Goal: Obtain resource: Obtain resource

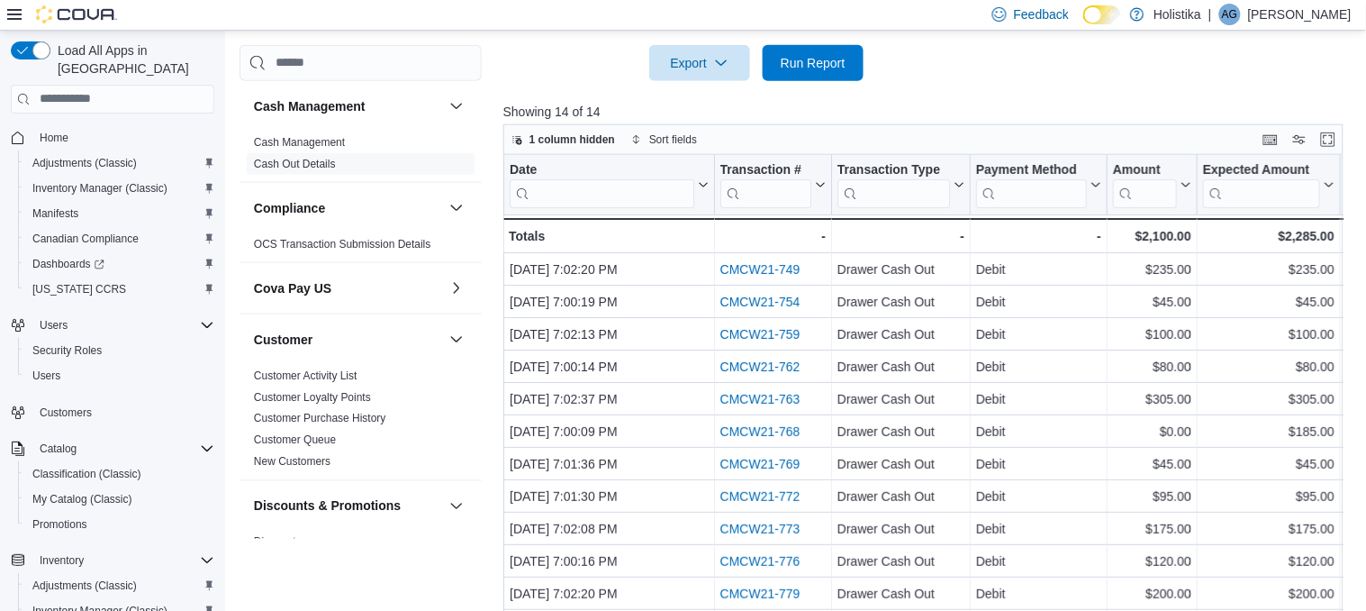
scroll to position [394, 0]
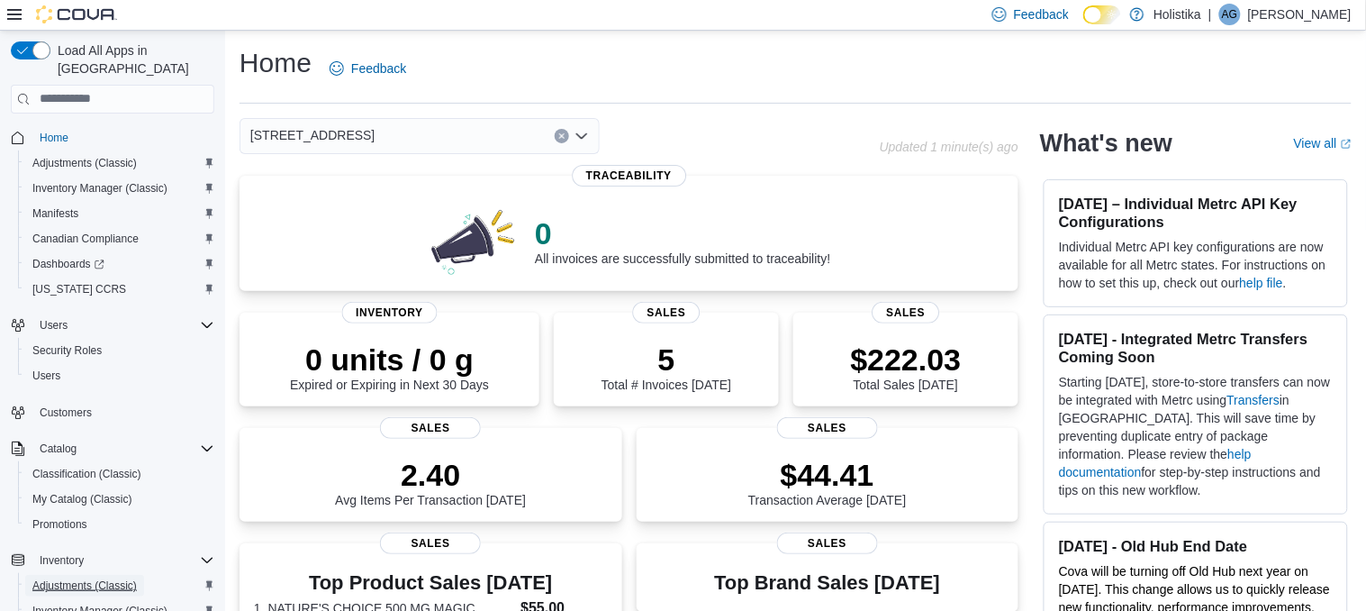
click at [51, 578] on span "Adjustments (Classic)" at bounding box center [84, 585] width 104 height 14
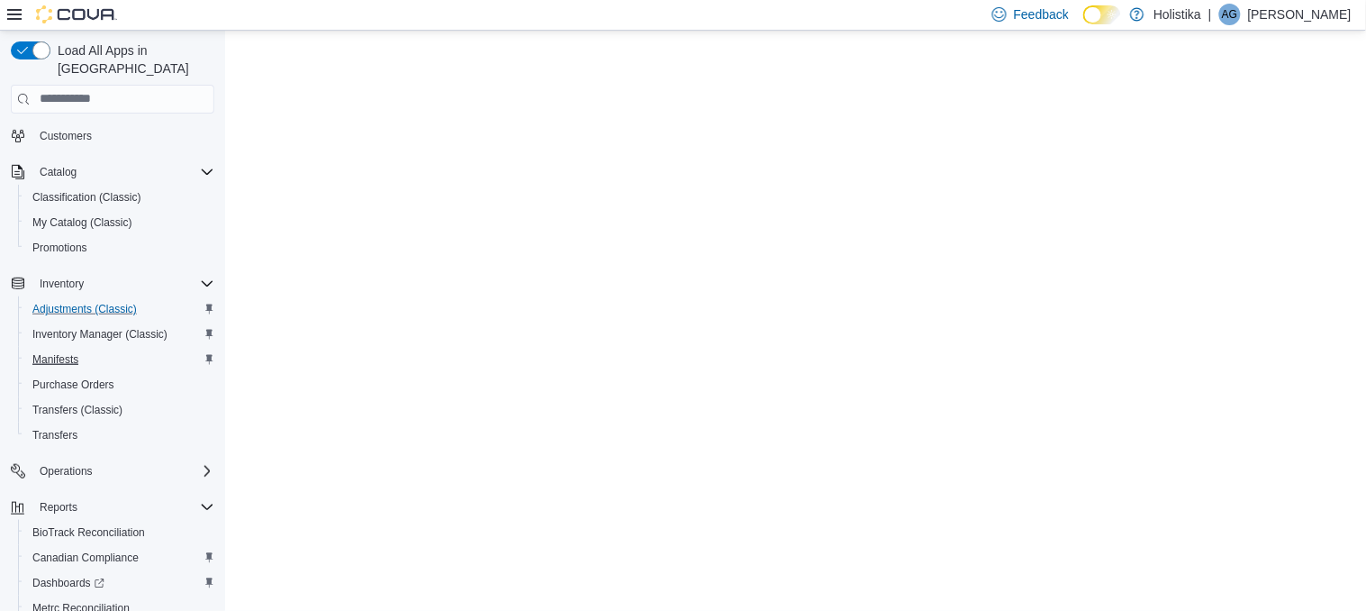
scroll to position [320, 0]
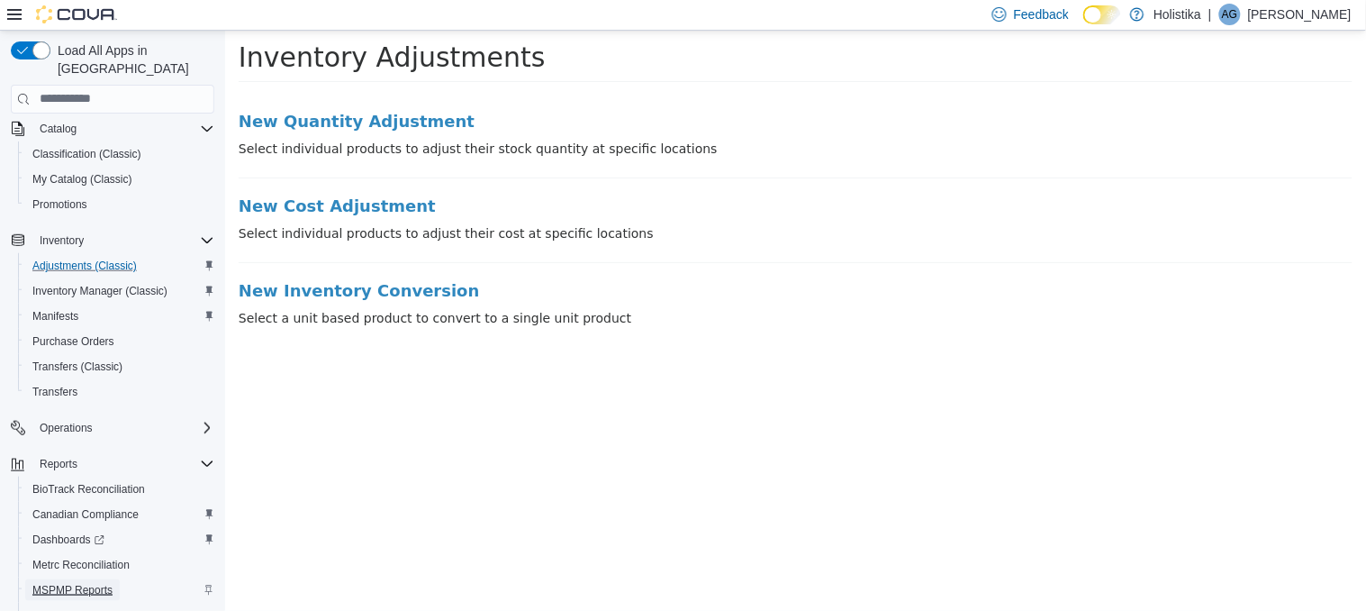
click at [73, 583] on span "MSPMP Reports" at bounding box center [72, 590] width 80 height 14
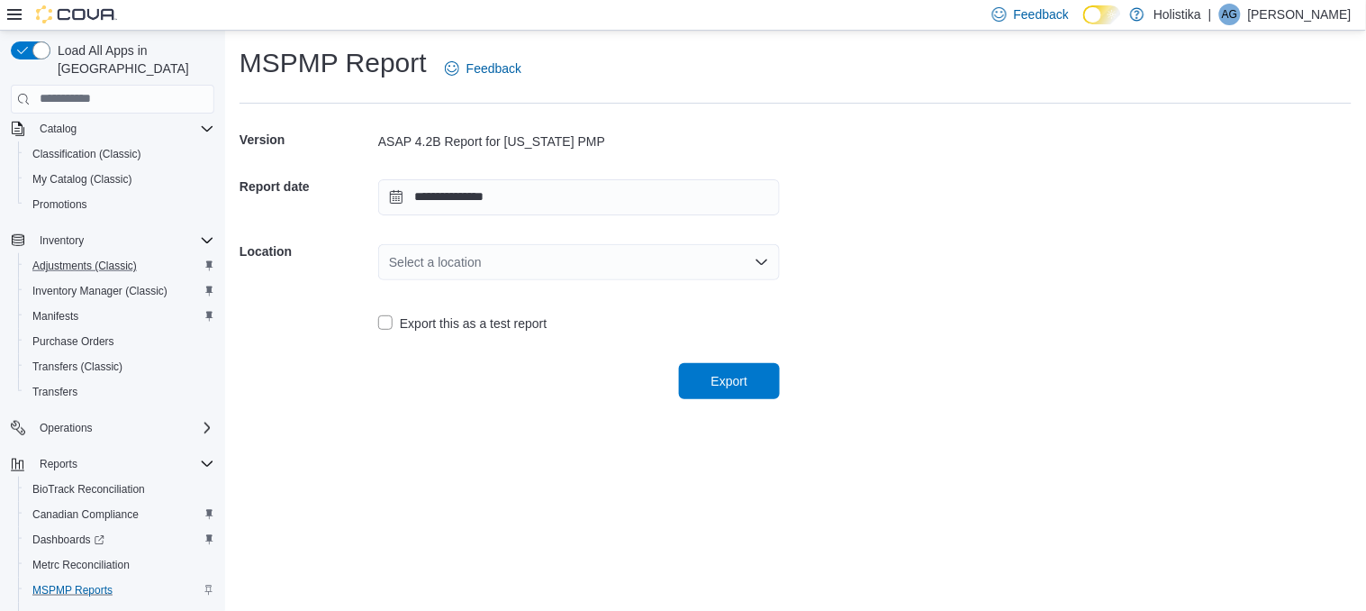
click at [663, 274] on div "Select a location" at bounding box center [579, 262] width 402 height 36
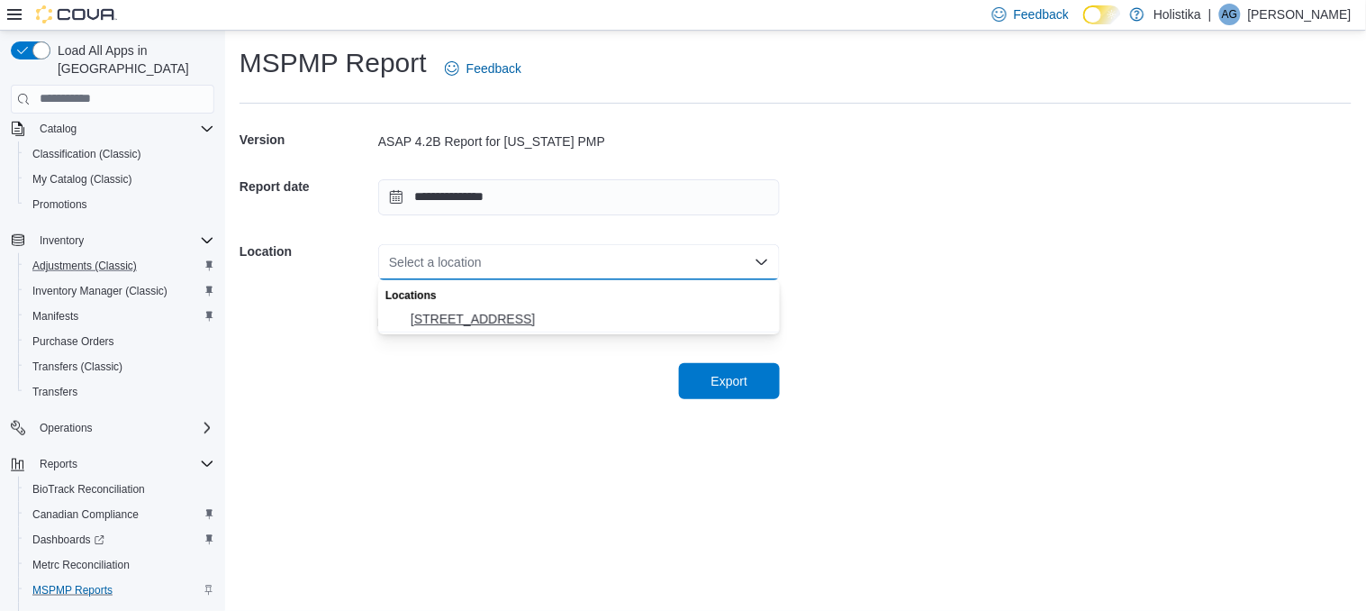
click at [583, 321] on span "[STREET_ADDRESS]" at bounding box center [590, 319] width 358 height 18
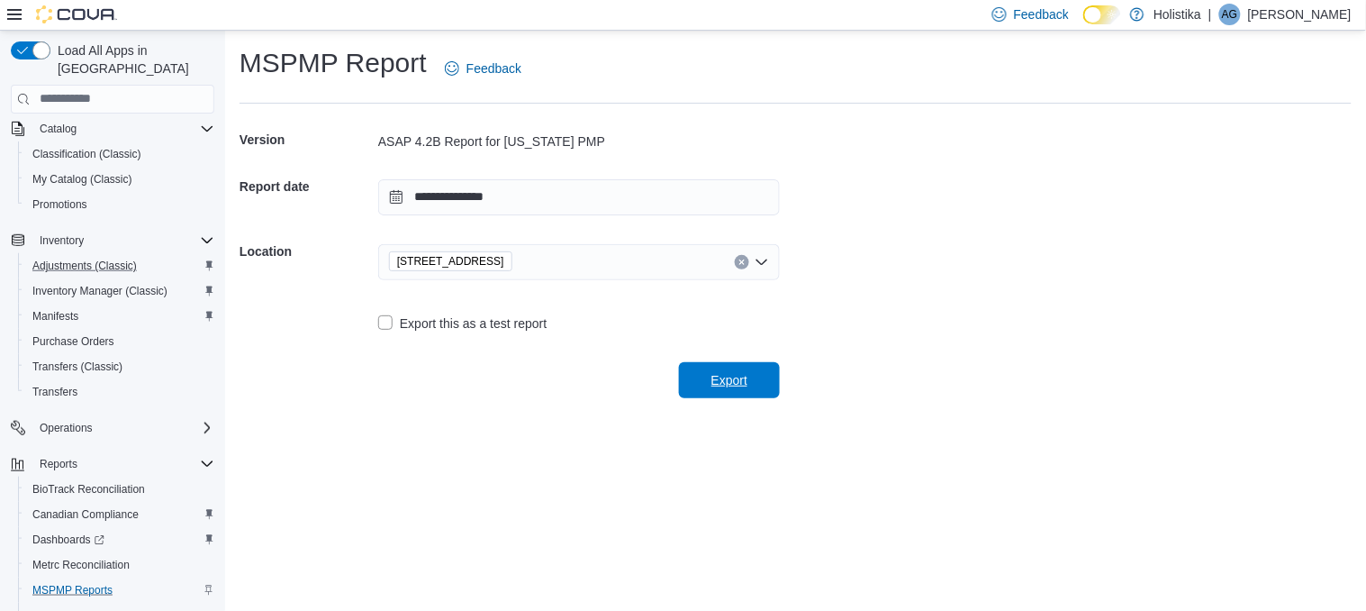
click at [731, 372] on span "Export" at bounding box center [730, 380] width 36 height 18
